Goal: Task Accomplishment & Management: Manage account settings

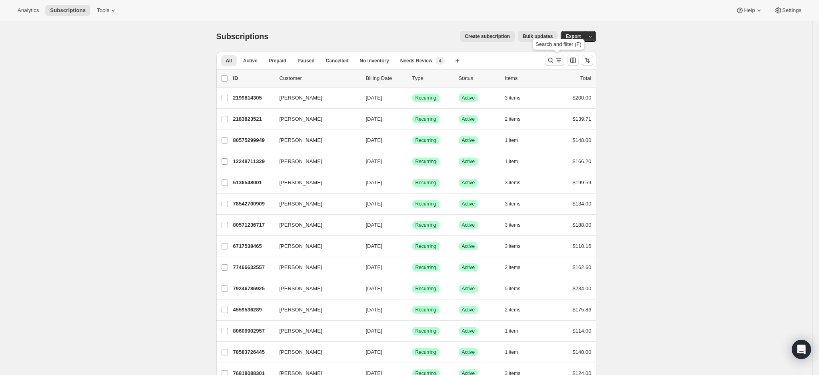
click at [553, 64] on icon "Search and filter results" at bounding box center [550, 60] width 8 height 8
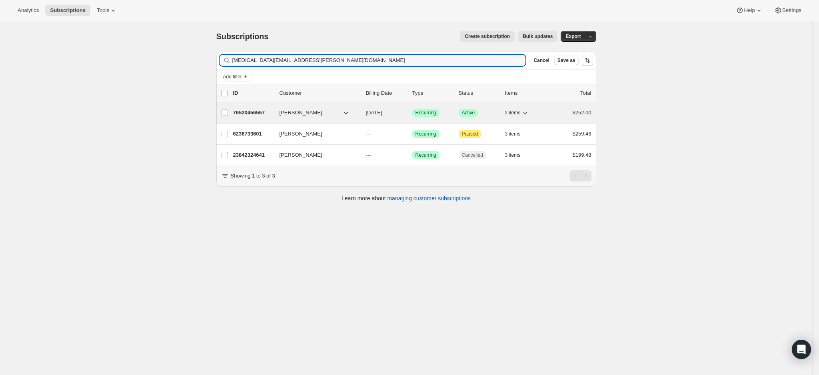
type input "[MEDICAL_DATA][EMAIL_ADDRESS][PERSON_NAME][DOMAIN_NAME]"
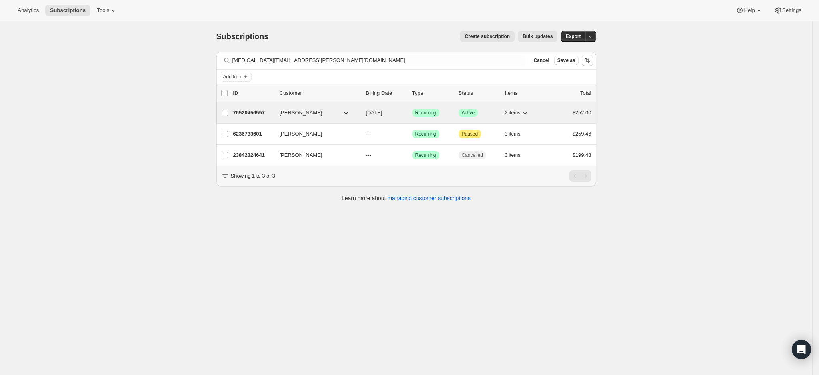
click at [245, 111] on p "76520456557" at bounding box center [253, 113] width 40 height 8
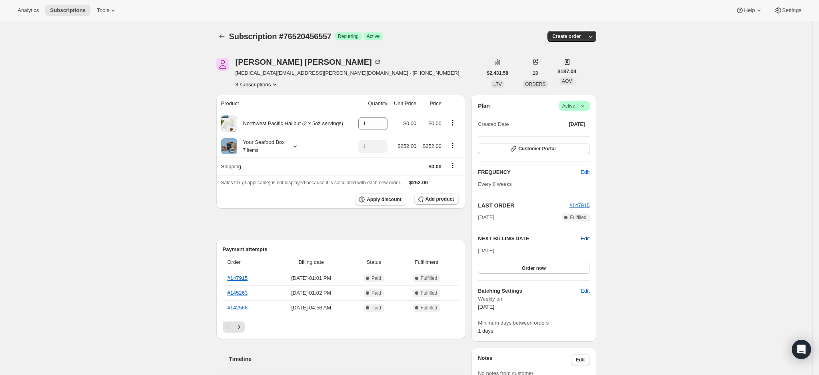
click at [588, 236] on span "Edit" at bounding box center [584, 239] width 9 height 8
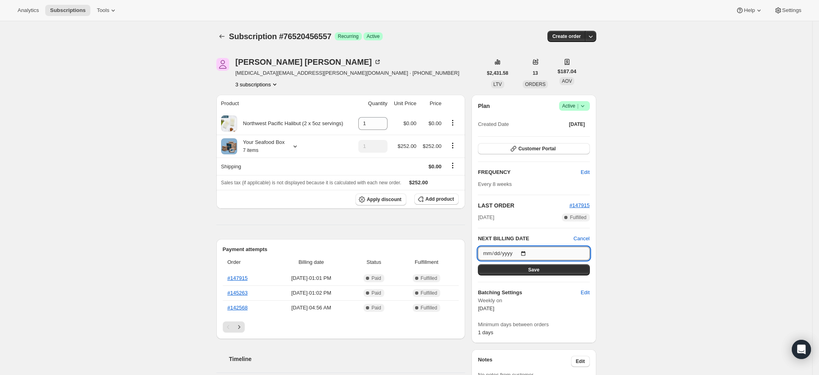
click at [527, 251] on input "[DATE]" at bounding box center [534, 254] width 112 height 14
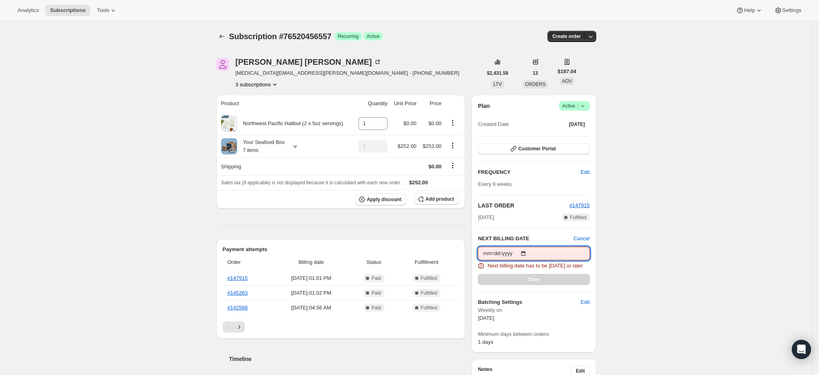
click at [530, 254] on input "[DATE]" at bounding box center [534, 254] width 112 height 14
click at [529, 252] on input "[DATE]" at bounding box center [534, 254] width 112 height 14
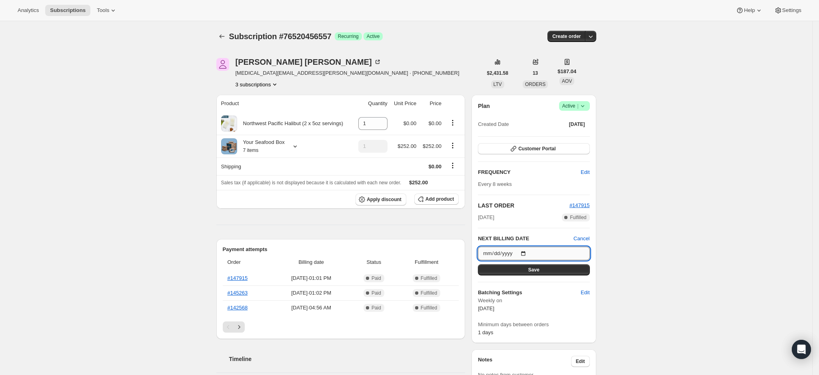
type input "[DATE]"
click at [539, 271] on span "Save" at bounding box center [533, 270] width 11 height 6
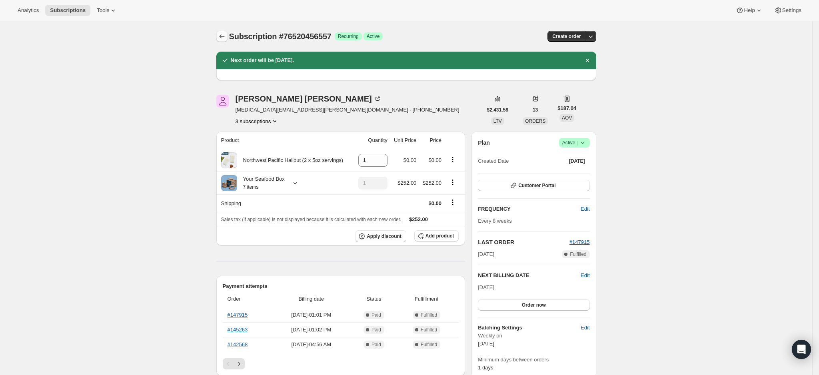
click at [224, 37] on icon "Subscriptions" at bounding box center [222, 36] width 8 height 8
